Goal: Task Accomplishment & Management: Manage account settings

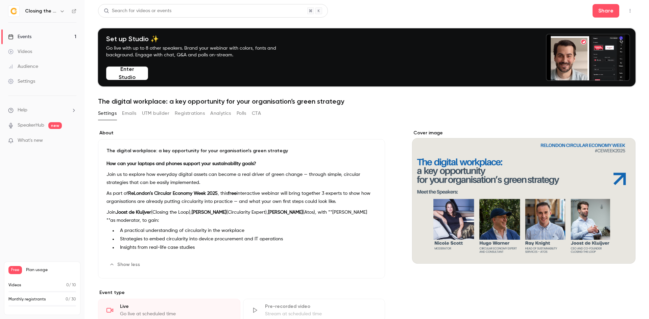
click at [207, 123] on div "About The digital workplace: a key opportunity for your organisation’s green st…" at bounding box center [366, 287] width 537 height 331
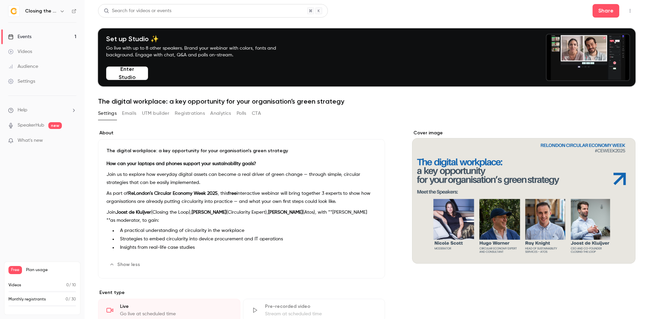
click at [187, 112] on button "Registrations" at bounding box center [190, 113] width 30 height 11
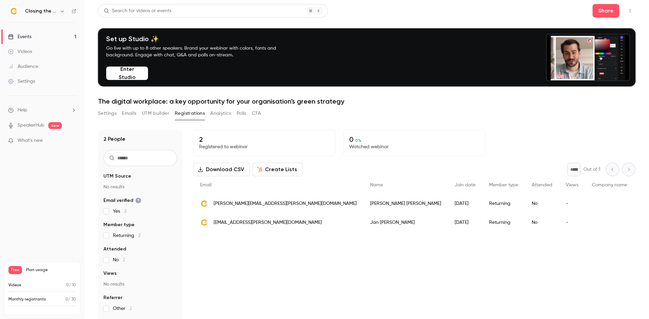
click at [18, 34] on div "Events" at bounding box center [19, 36] width 23 height 7
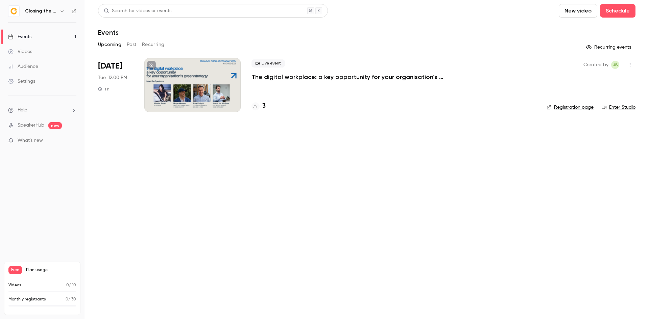
click at [182, 98] on div at bounding box center [192, 85] width 96 height 54
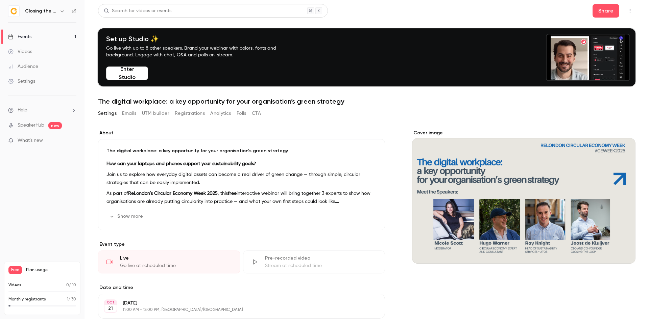
click at [138, 215] on button "Show more" at bounding box center [126, 216] width 41 height 11
click at [193, 116] on button "Registrations" at bounding box center [190, 113] width 30 height 11
